Goal: Navigation & Orientation: Find specific page/section

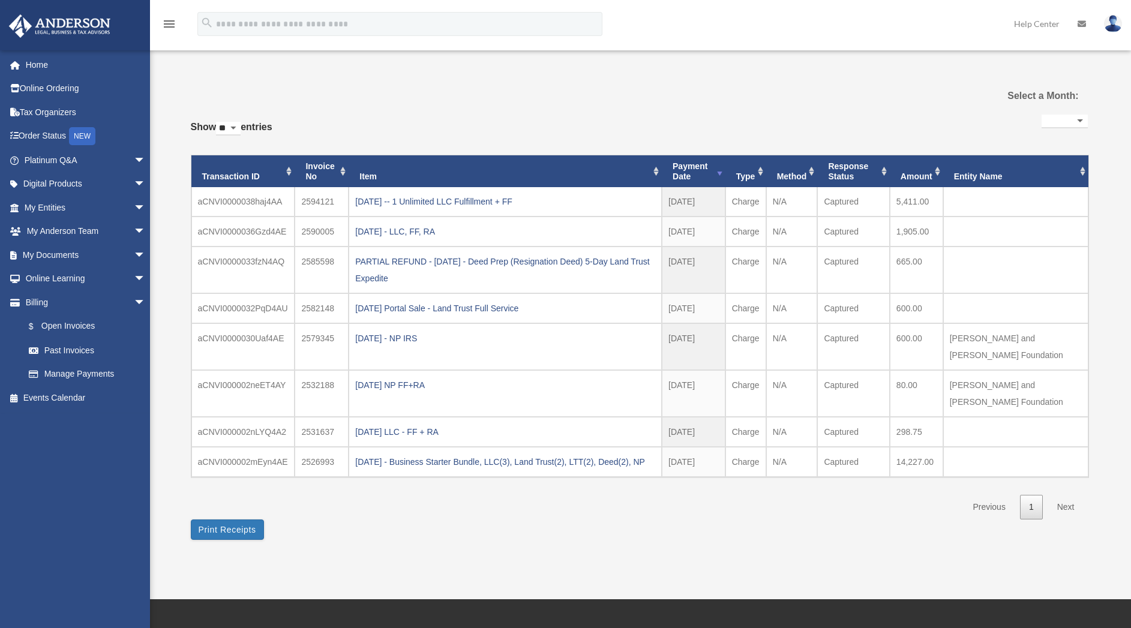
select select
click at [36, 68] on link "Home" at bounding box center [85, 65] width 155 height 24
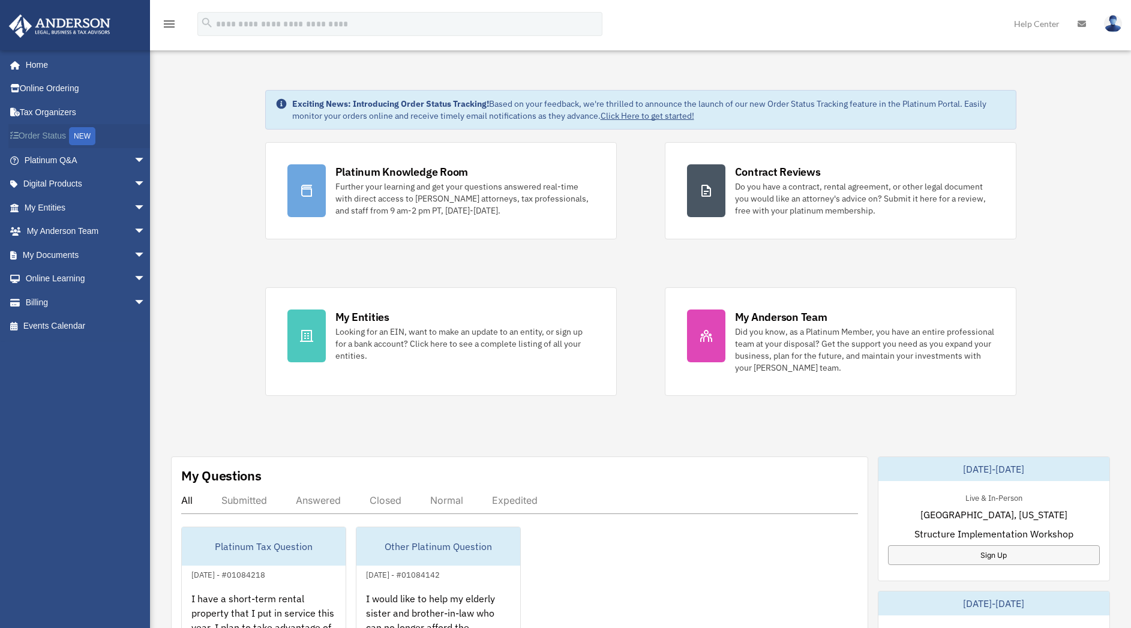
click at [44, 138] on link "Order Status NEW" at bounding box center [85, 136] width 155 height 25
